Goal: Transaction & Acquisition: Download file/media

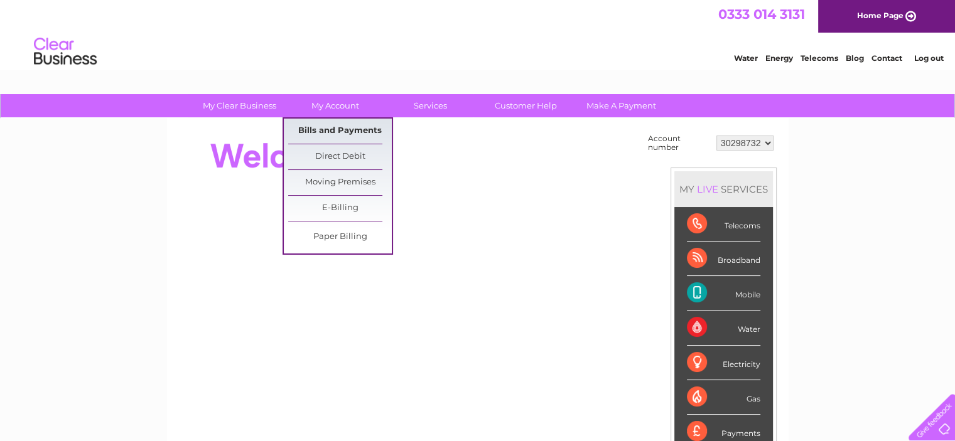
click at [340, 127] on link "Bills and Payments" at bounding box center [340, 131] width 104 height 25
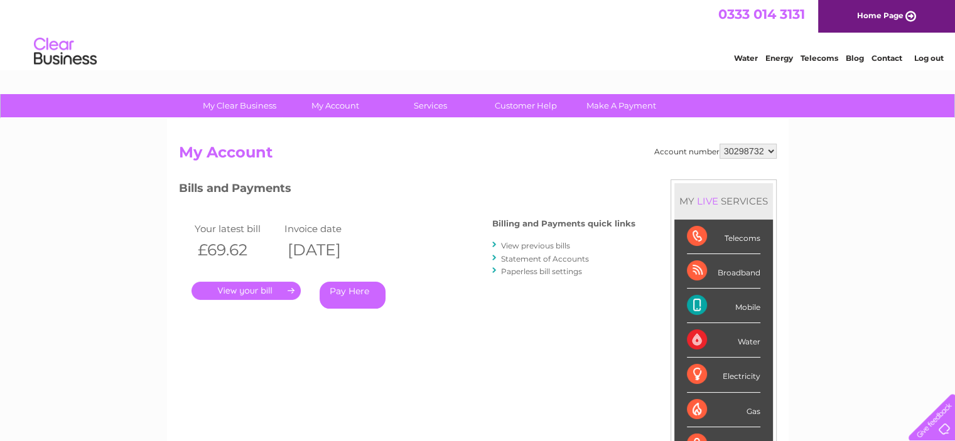
click at [520, 245] on link "View previous bills" at bounding box center [535, 245] width 69 height 9
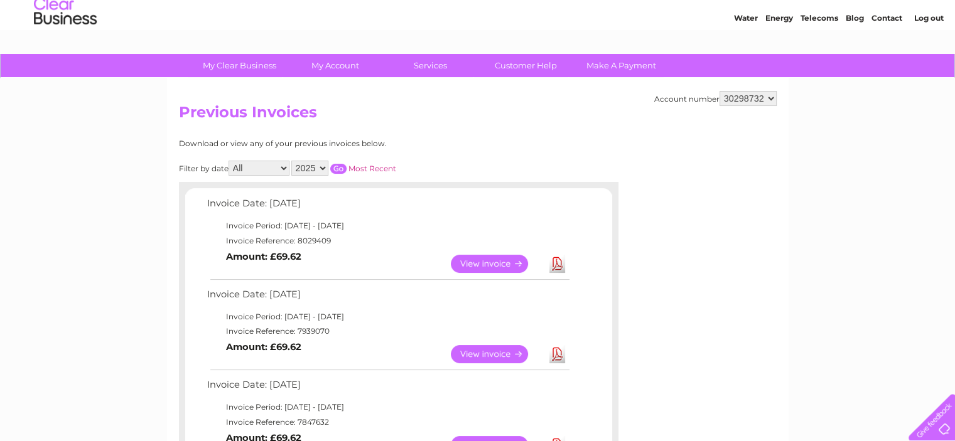
scroll to position [63, 0]
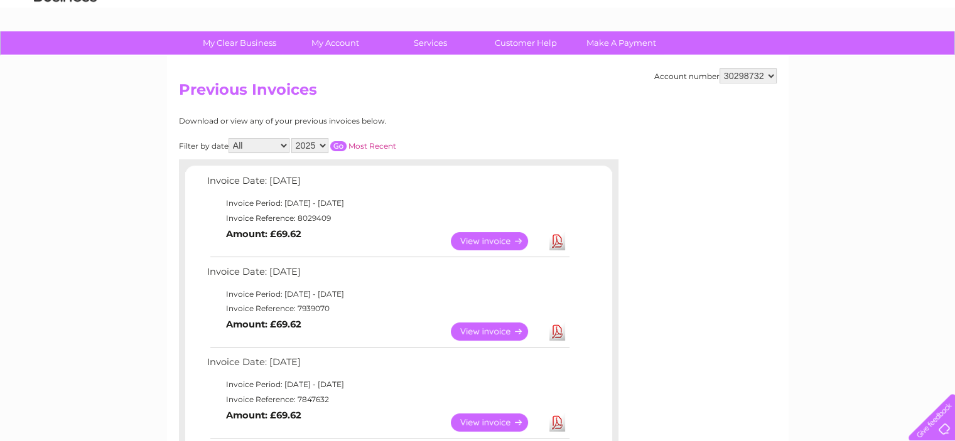
click at [474, 421] on link "View" at bounding box center [497, 423] width 92 height 18
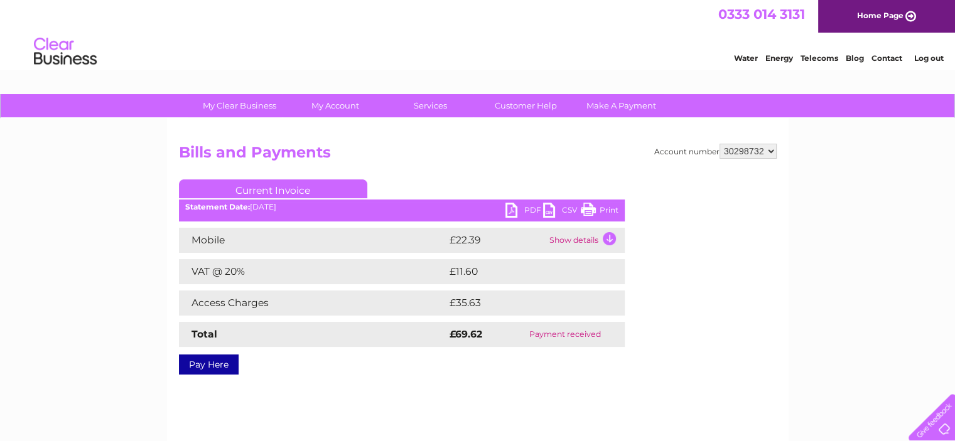
click at [533, 208] on link "PDF" at bounding box center [524, 212] width 38 height 18
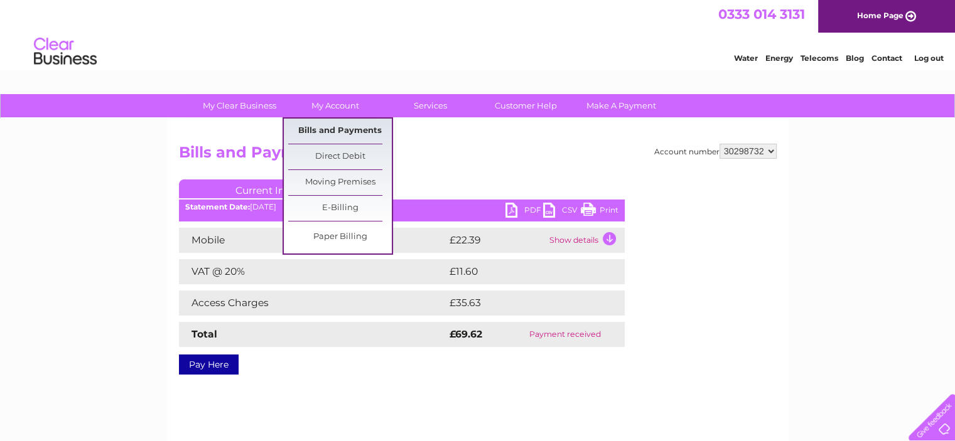
click at [337, 129] on link "Bills and Payments" at bounding box center [340, 131] width 104 height 25
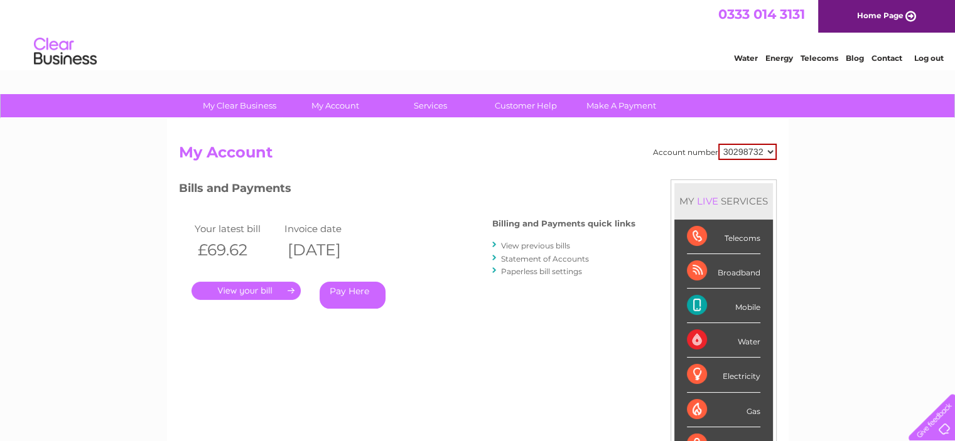
click at [516, 245] on link "View previous bills" at bounding box center [535, 245] width 69 height 9
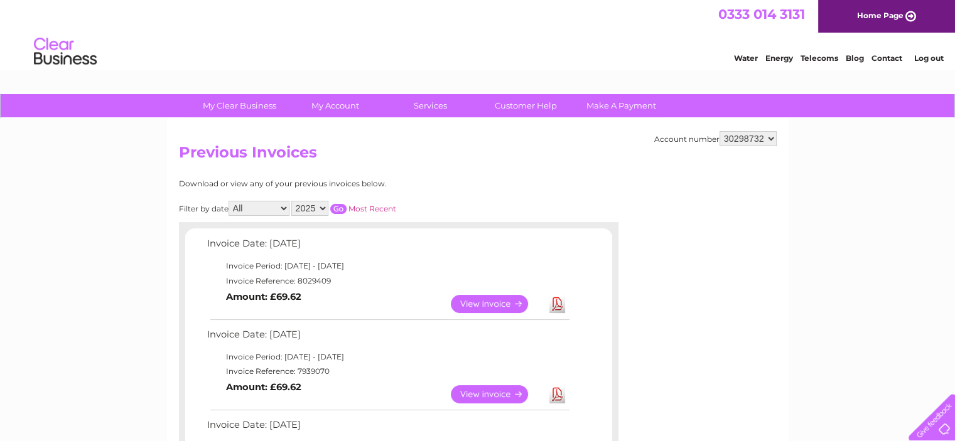
click at [558, 396] on link "Download" at bounding box center [557, 395] width 16 height 18
click at [558, 304] on link "Download" at bounding box center [557, 304] width 16 height 18
